Goal: Obtain resource: Obtain resource

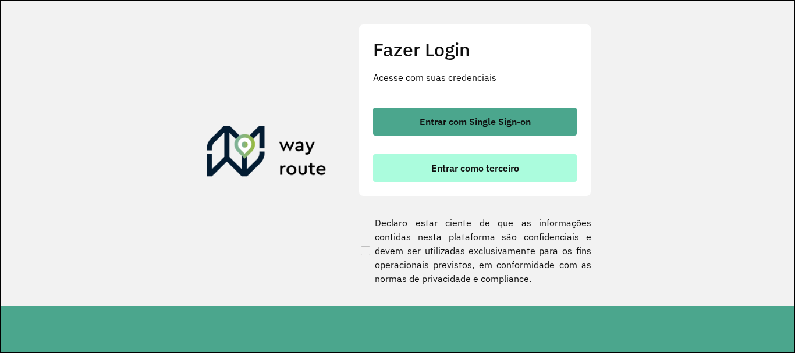
click at [506, 177] on button "Entrar como terceiro" at bounding box center [475, 168] width 204 height 28
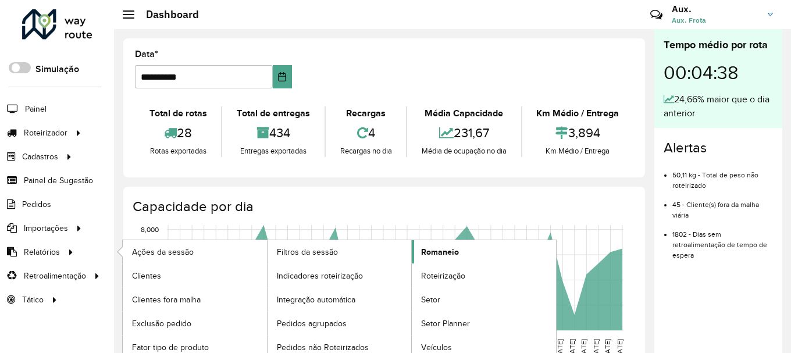
click at [465, 250] on link "Romaneio" at bounding box center [484, 251] width 144 height 23
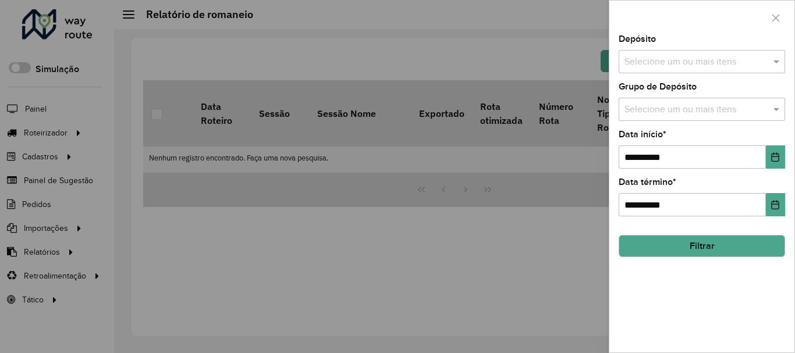
click at [660, 56] on input "text" at bounding box center [695, 62] width 149 height 14
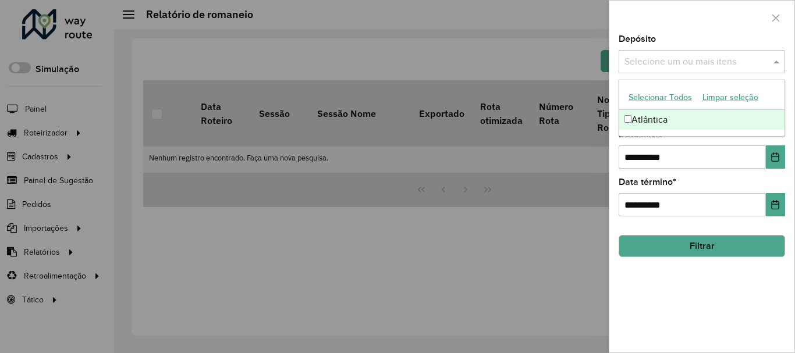
click at [646, 122] on div "Atlântica" at bounding box center [701, 120] width 165 height 20
click at [773, 165] on button "Choose Date" at bounding box center [775, 156] width 19 height 23
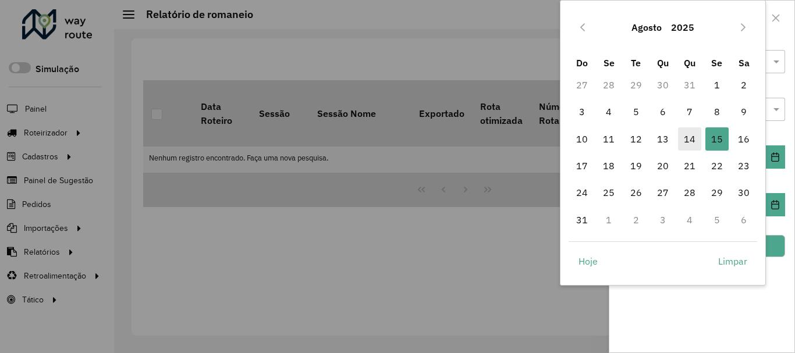
click at [697, 135] on span "14" at bounding box center [689, 138] width 23 height 23
type input "**********"
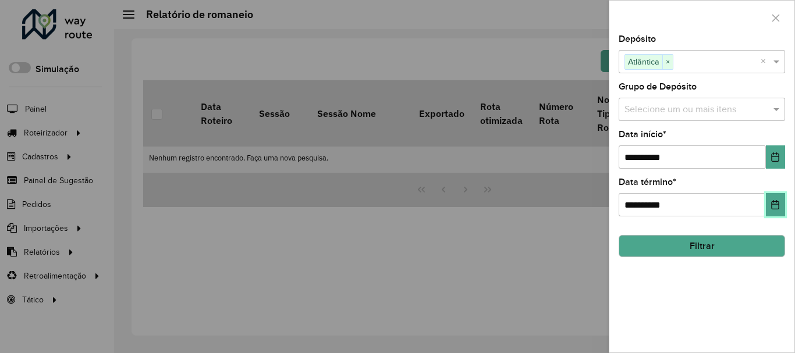
click at [770, 211] on button "Choose Date" at bounding box center [775, 204] width 19 height 23
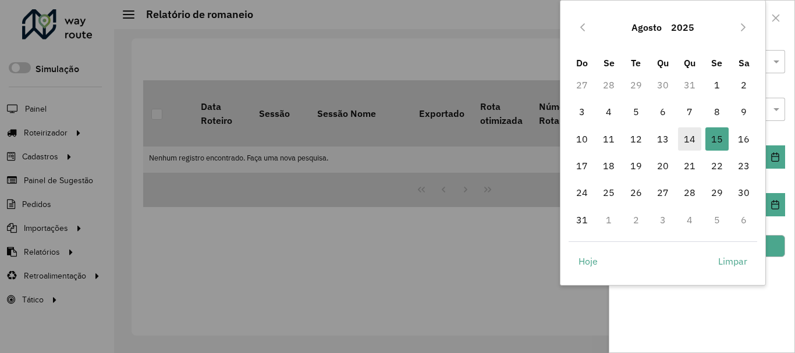
click at [683, 140] on span "14" at bounding box center [689, 138] width 23 height 23
type input "**********"
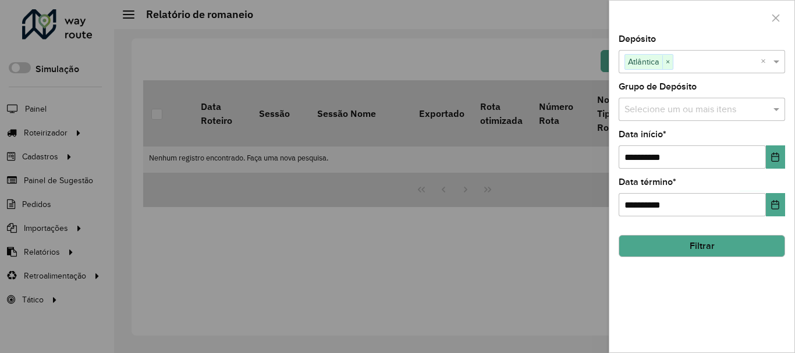
click at [708, 243] on button "Filtrar" at bounding box center [702, 246] width 166 height 22
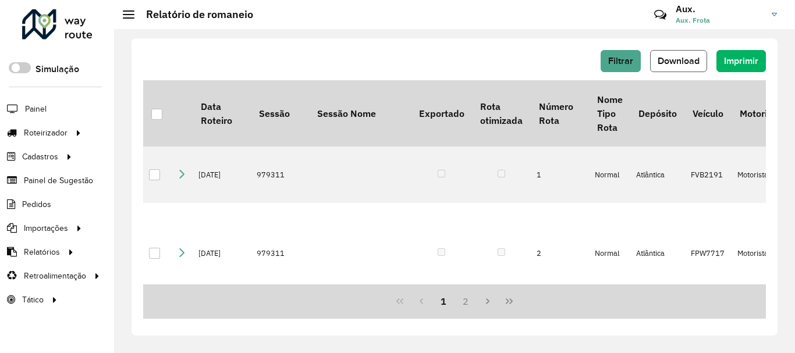
click at [686, 65] on span "Download" at bounding box center [679, 61] width 42 height 10
